Goal: Task Accomplishment & Management: Use online tool/utility

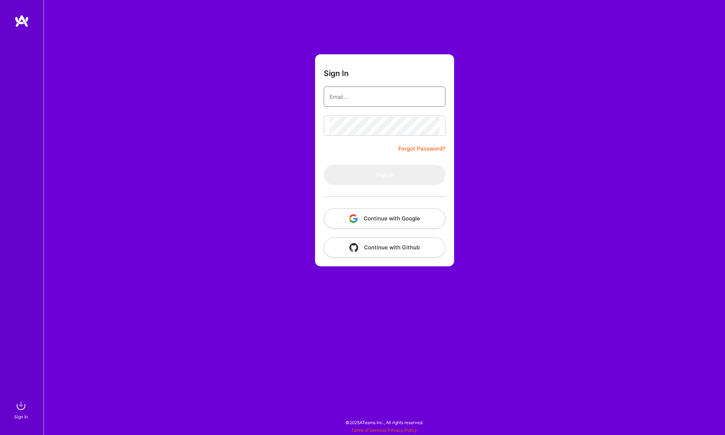
type input "[PERSON_NAME][EMAIL_ADDRESS][PERSON_NAME][PERSON_NAME][DOMAIN_NAME]"
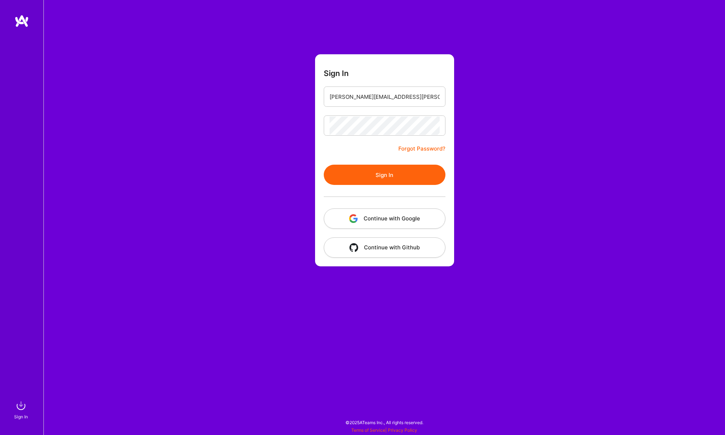
click at [405, 167] on button "Sign In" at bounding box center [385, 175] width 122 height 20
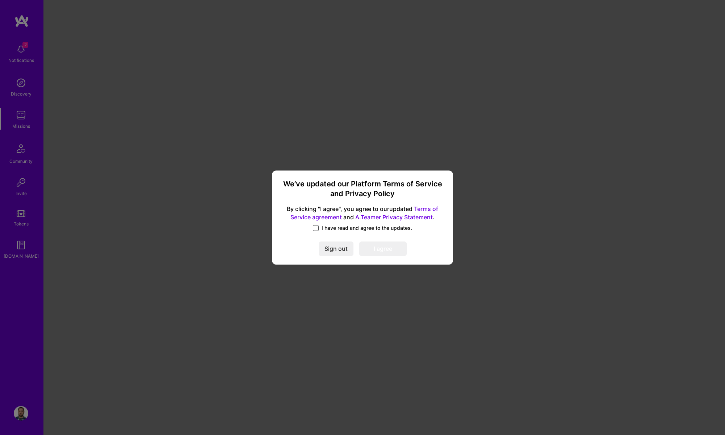
click at [315, 227] on span at bounding box center [316, 228] width 6 height 6
click at [0, 0] on input "I have read and agree to the updates." at bounding box center [0, 0] width 0 height 0
click at [367, 252] on button "I agree" at bounding box center [382, 248] width 47 height 14
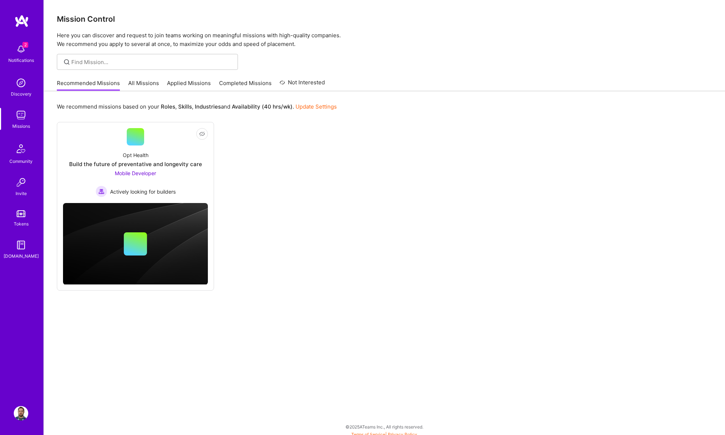
click at [24, 53] on img at bounding box center [21, 49] width 14 height 14
click at [24, 53] on div "2 Notifications Discovery Missions Community Invite Tokens [DOMAIN_NAME]" at bounding box center [21, 150] width 43 height 219
click at [21, 85] on img at bounding box center [21, 83] width 14 height 14
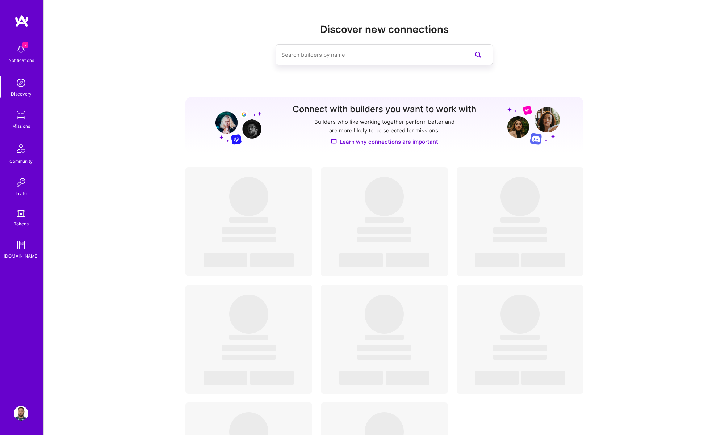
click at [24, 113] on img at bounding box center [21, 115] width 14 height 14
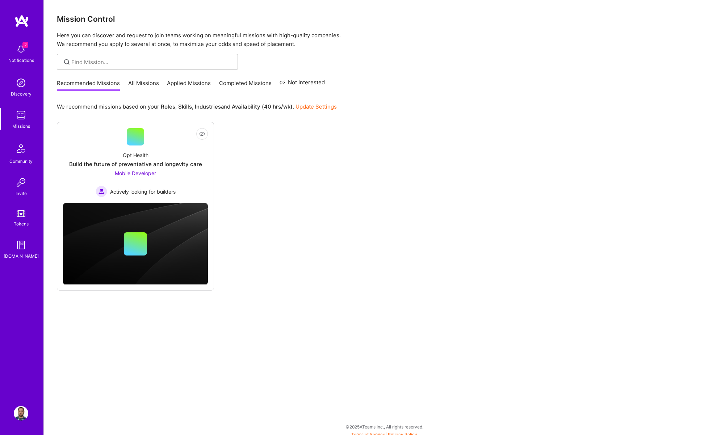
click at [153, 77] on div "Recommended Missions All Missions Applied Missions Completed Missions Not Inter…" at bounding box center [191, 83] width 268 height 16
click at [149, 83] on link "All Missions" at bounding box center [143, 85] width 31 height 12
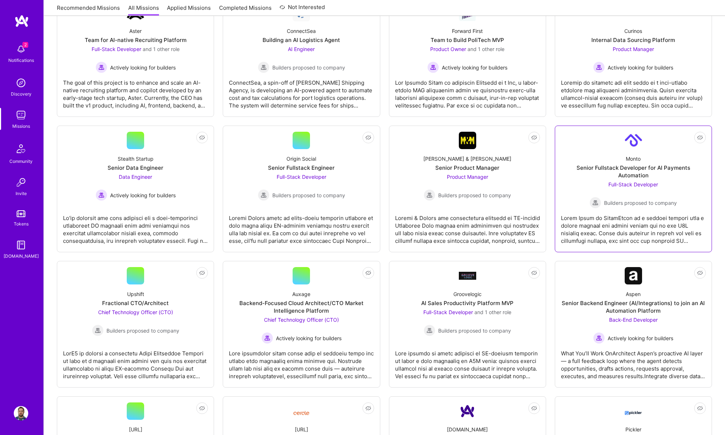
scroll to position [152, 0]
